Goal: Information Seeking & Learning: Learn about a topic

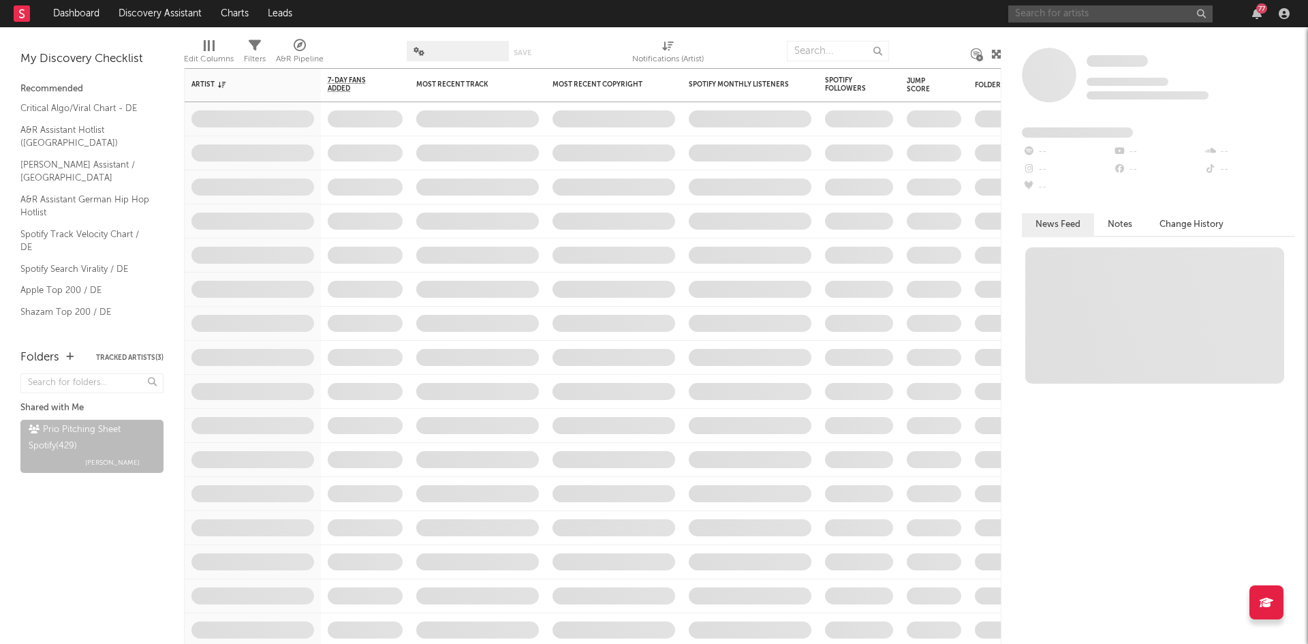
click at [1073, 16] on input "text" at bounding box center [1111, 13] width 204 height 17
type input "losi"
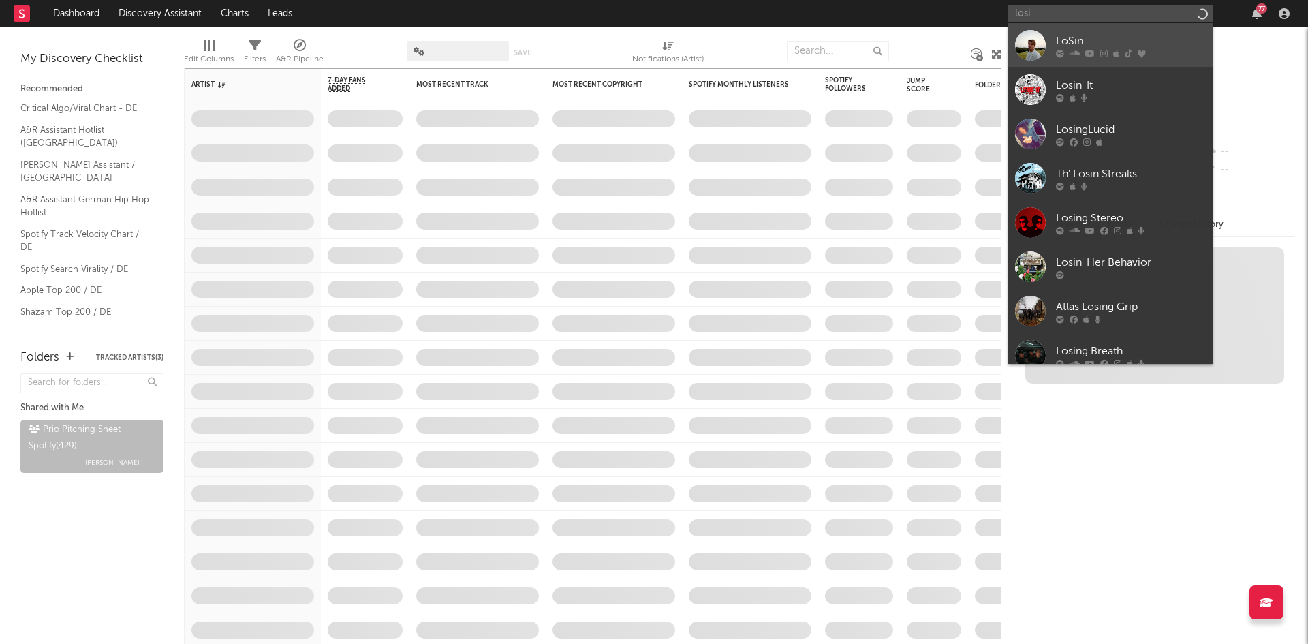
click at [1100, 43] on div "LoSin" at bounding box center [1131, 41] width 150 height 16
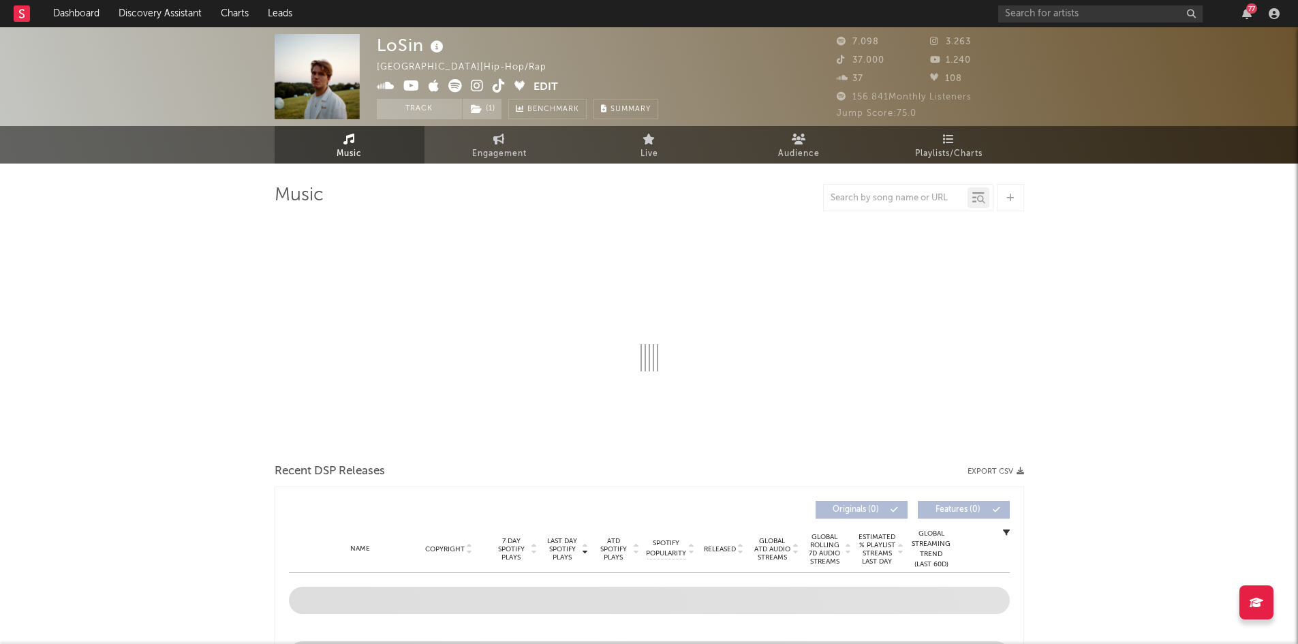
select select "6m"
